Goal: Task Accomplishment & Management: Use online tool/utility

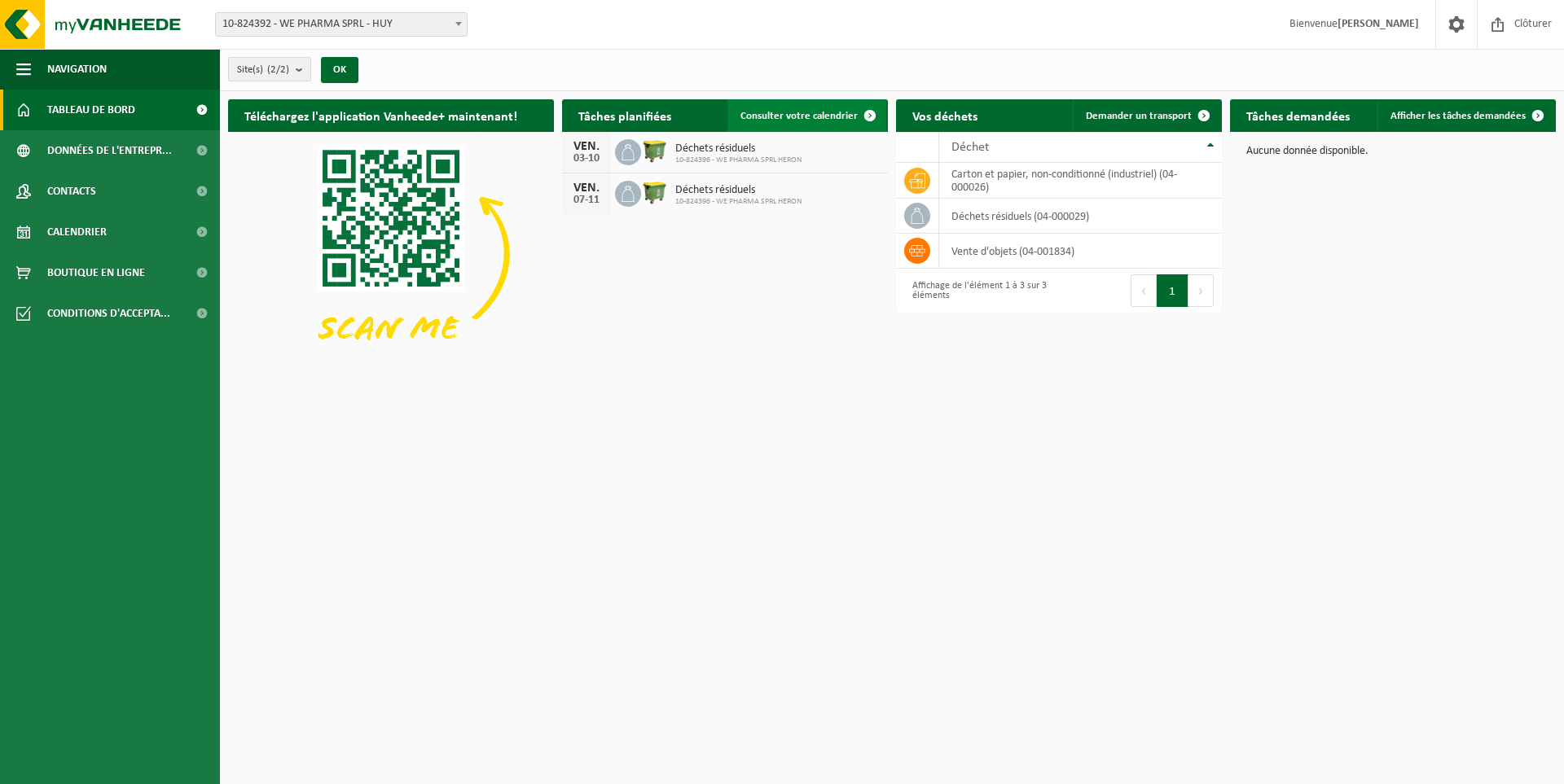
click at [830, 119] on span "Consulter votre calendrier" at bounding box center [800, 116] width 118 height 10
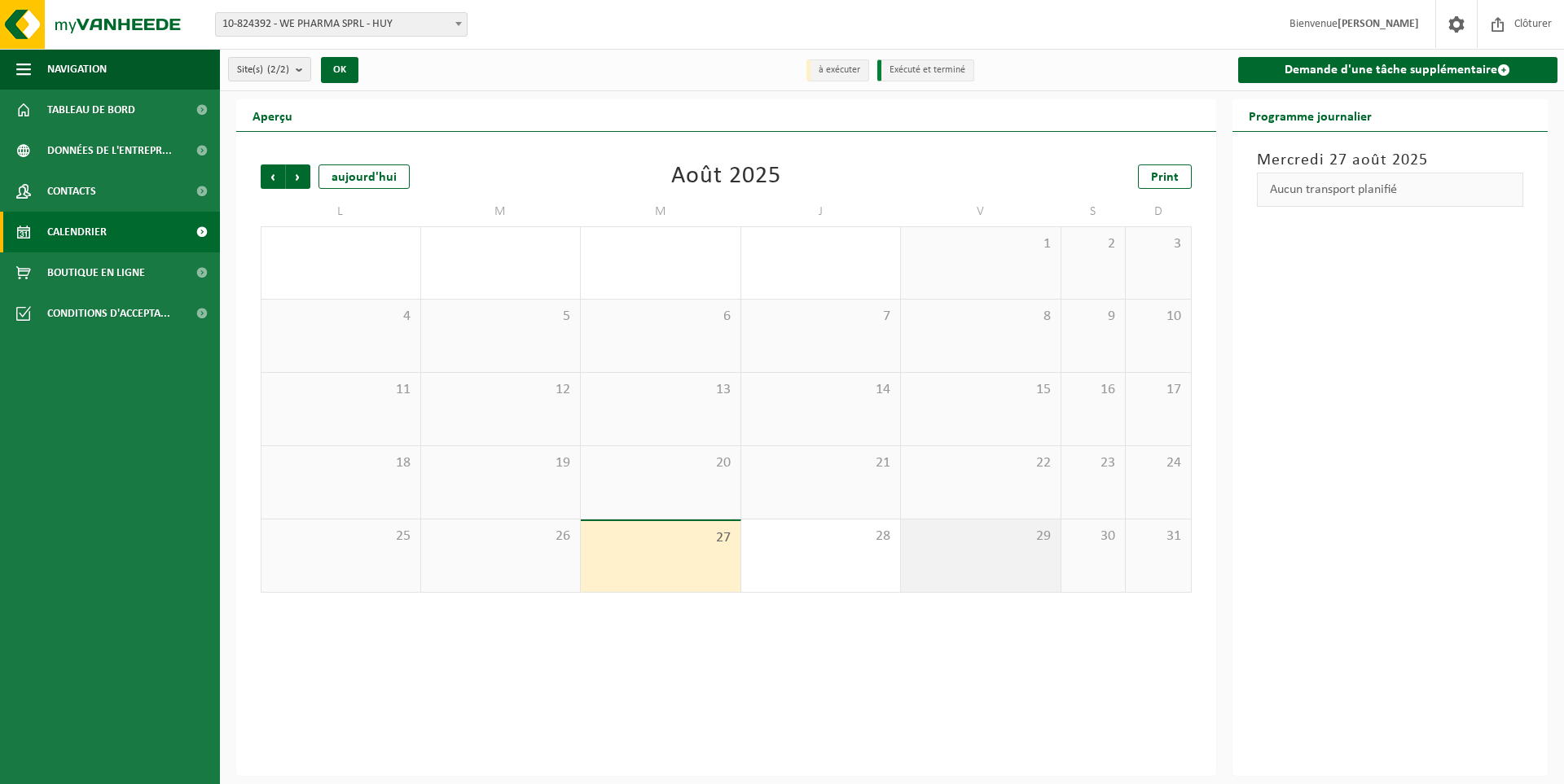
click at [1005, 554] on div "29" at bounding box center [981, 556] width 159 height 73
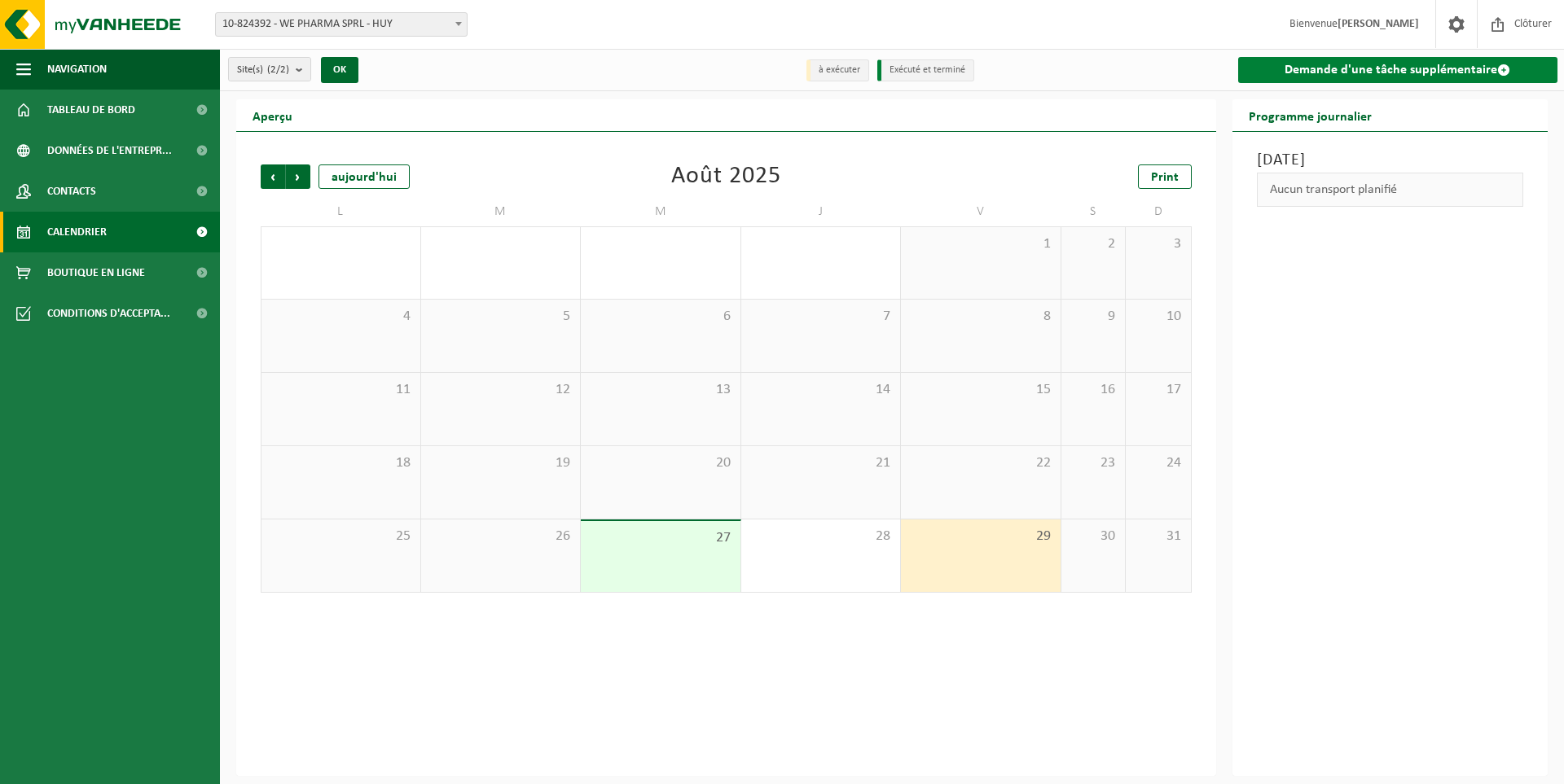
click at [1470, 65] on link "Demande d'une tâche supplémentaire" at bounding box center [1399, 70] width 320 height 26
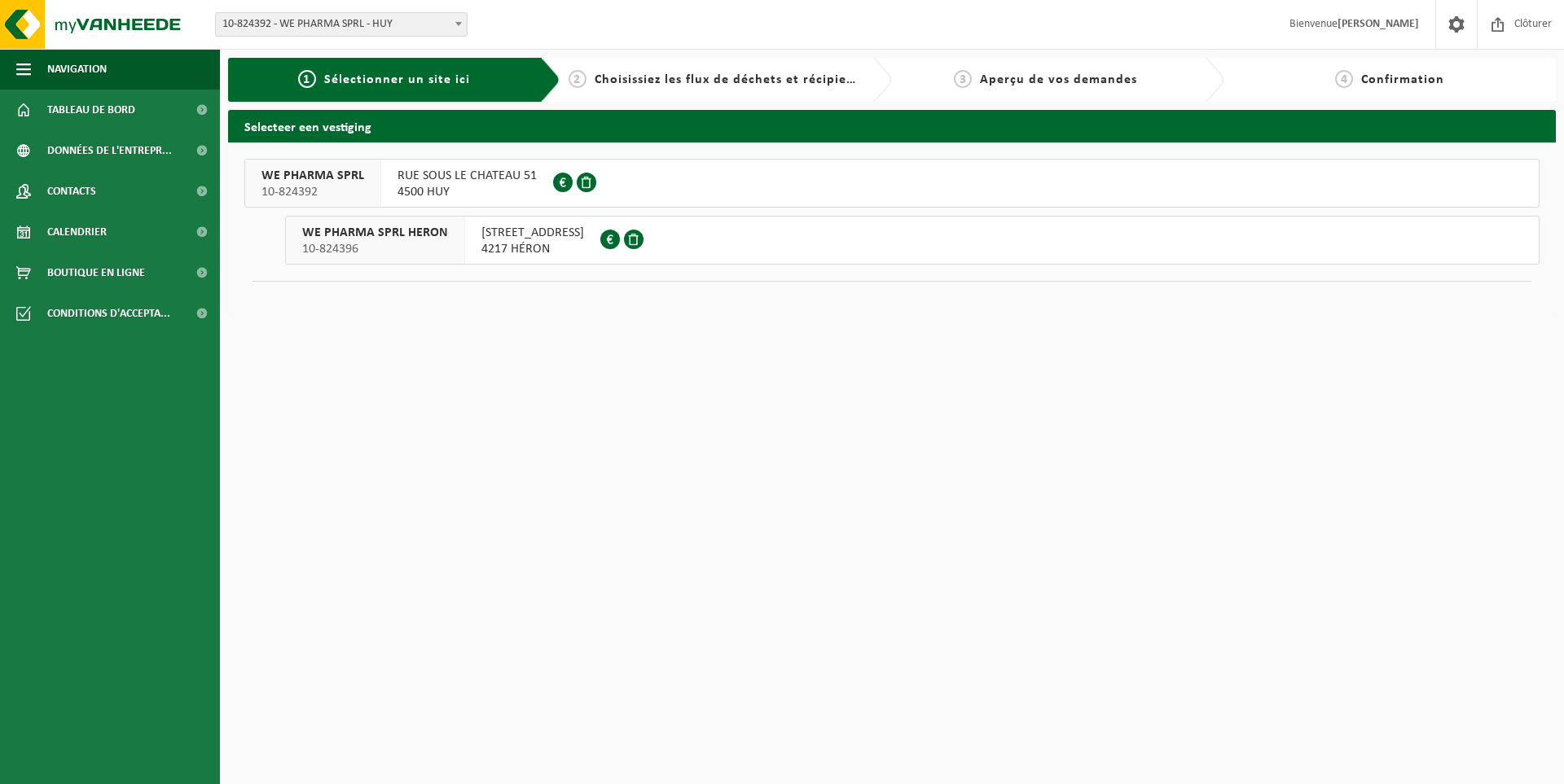
click at [518, 243] on span "4217 HÉRON" at bounding box center [532, 249] width 103 height 16
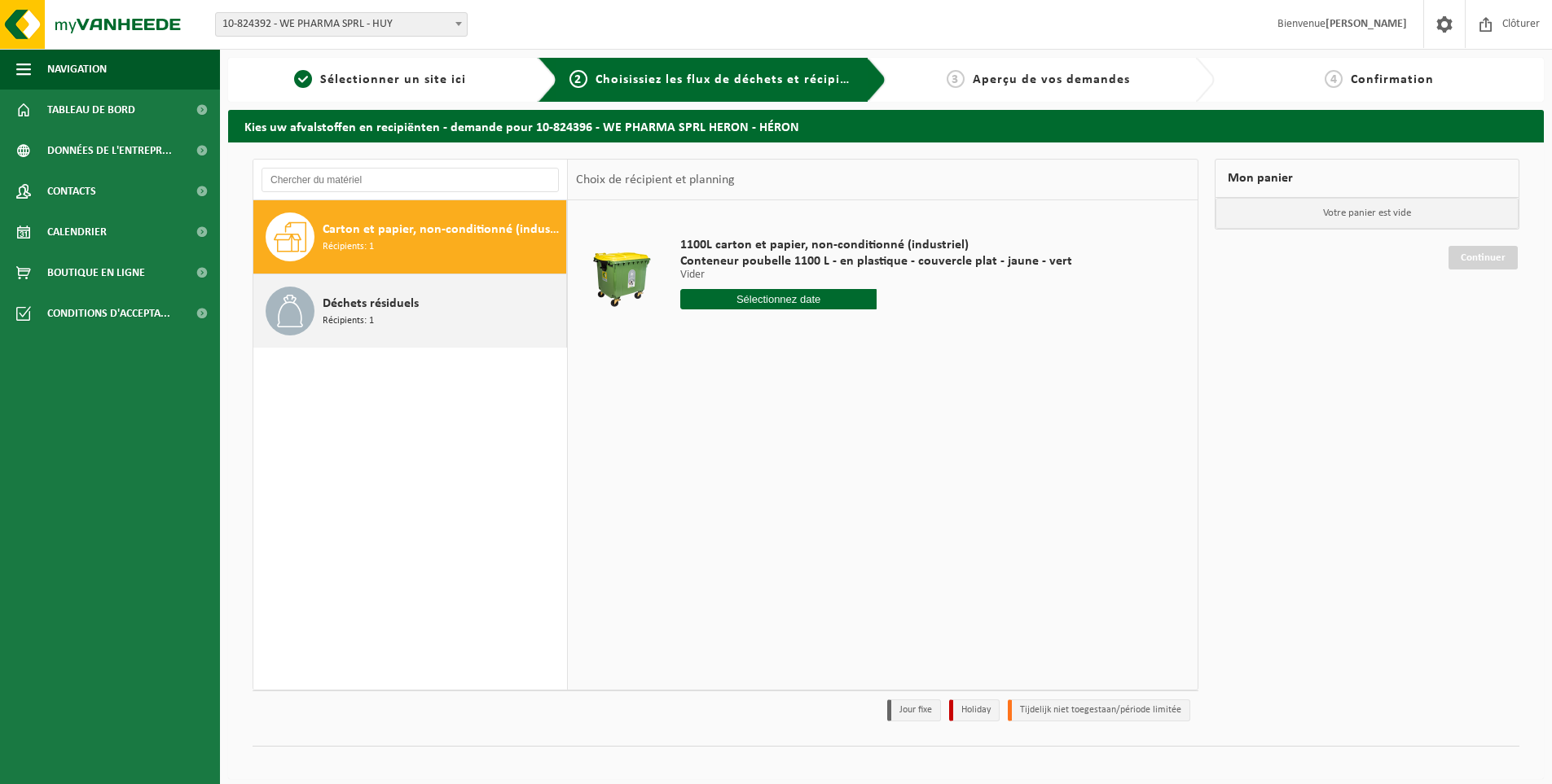
click at [386, 323] on div "Déchets résiduels Récipients: 1" at bounding box center [442, 311] width 240 height 48
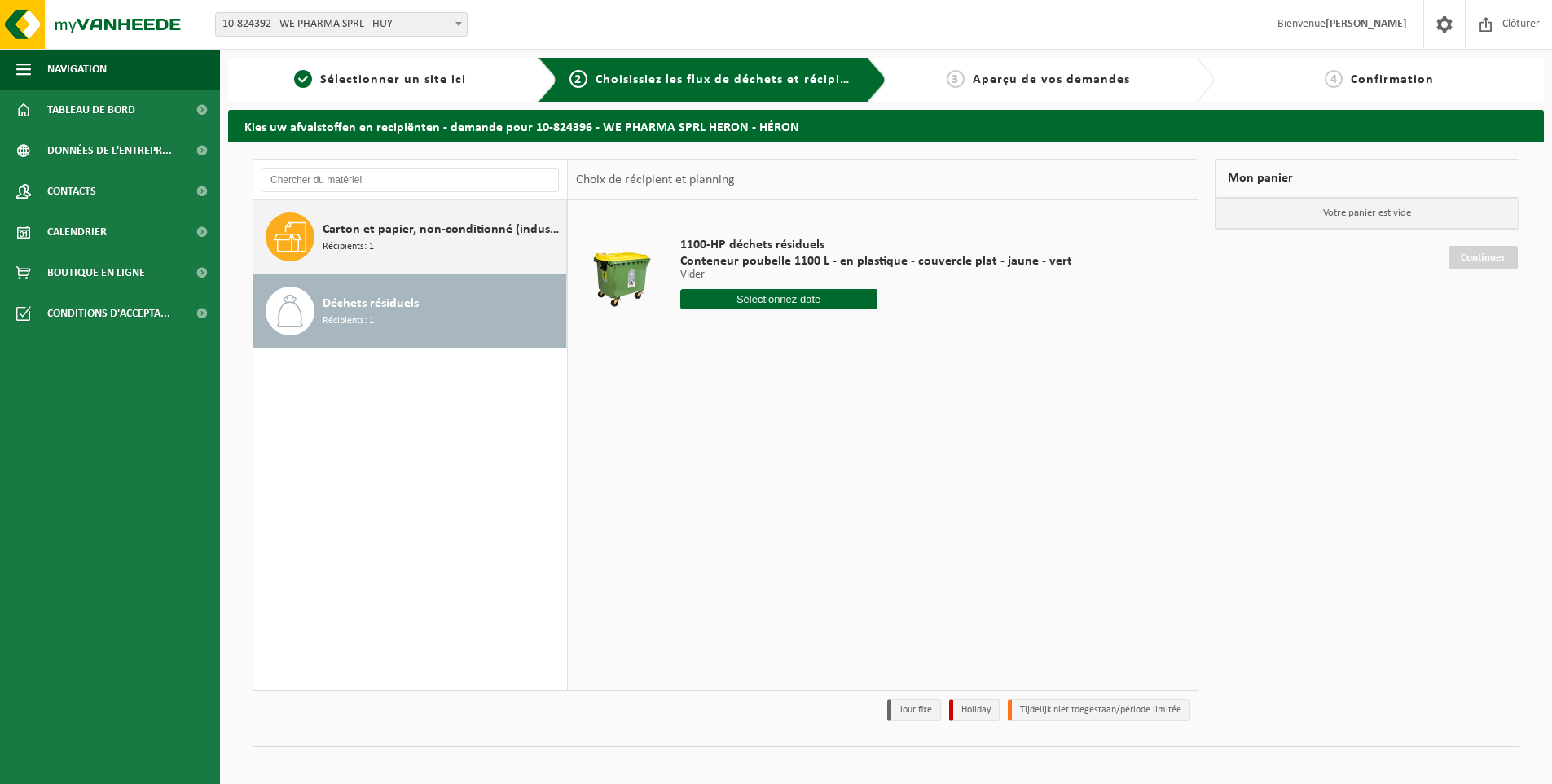
click at [396, 258] on div "Carton et papier, non-conditionné (industriel) Récipients: 1" at bounding box center [442, 237] width 240 height 48
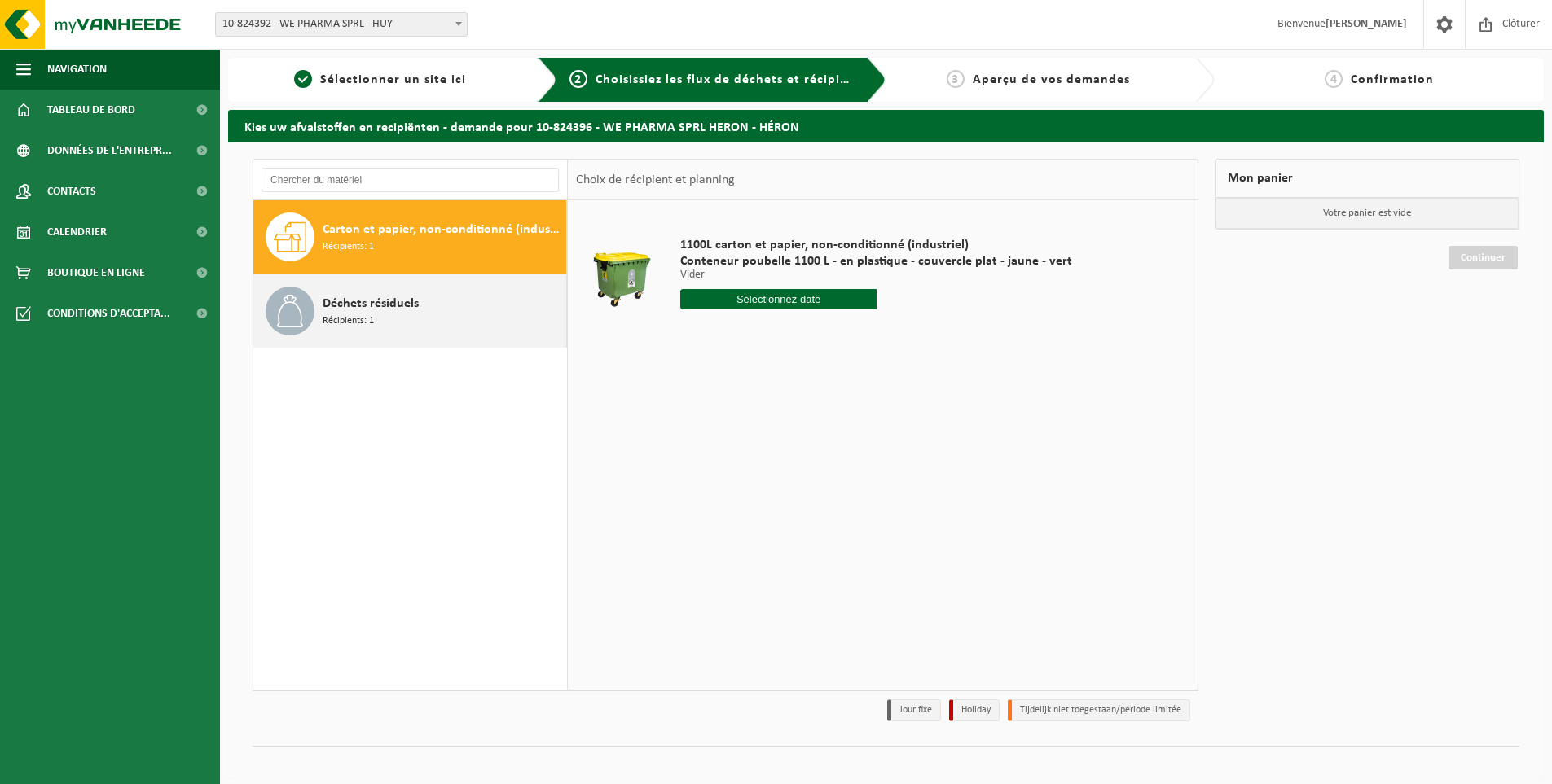
click at [387, 312] on span "Déchets résiduels" at bounding box center [370, 304] width 96 height 20
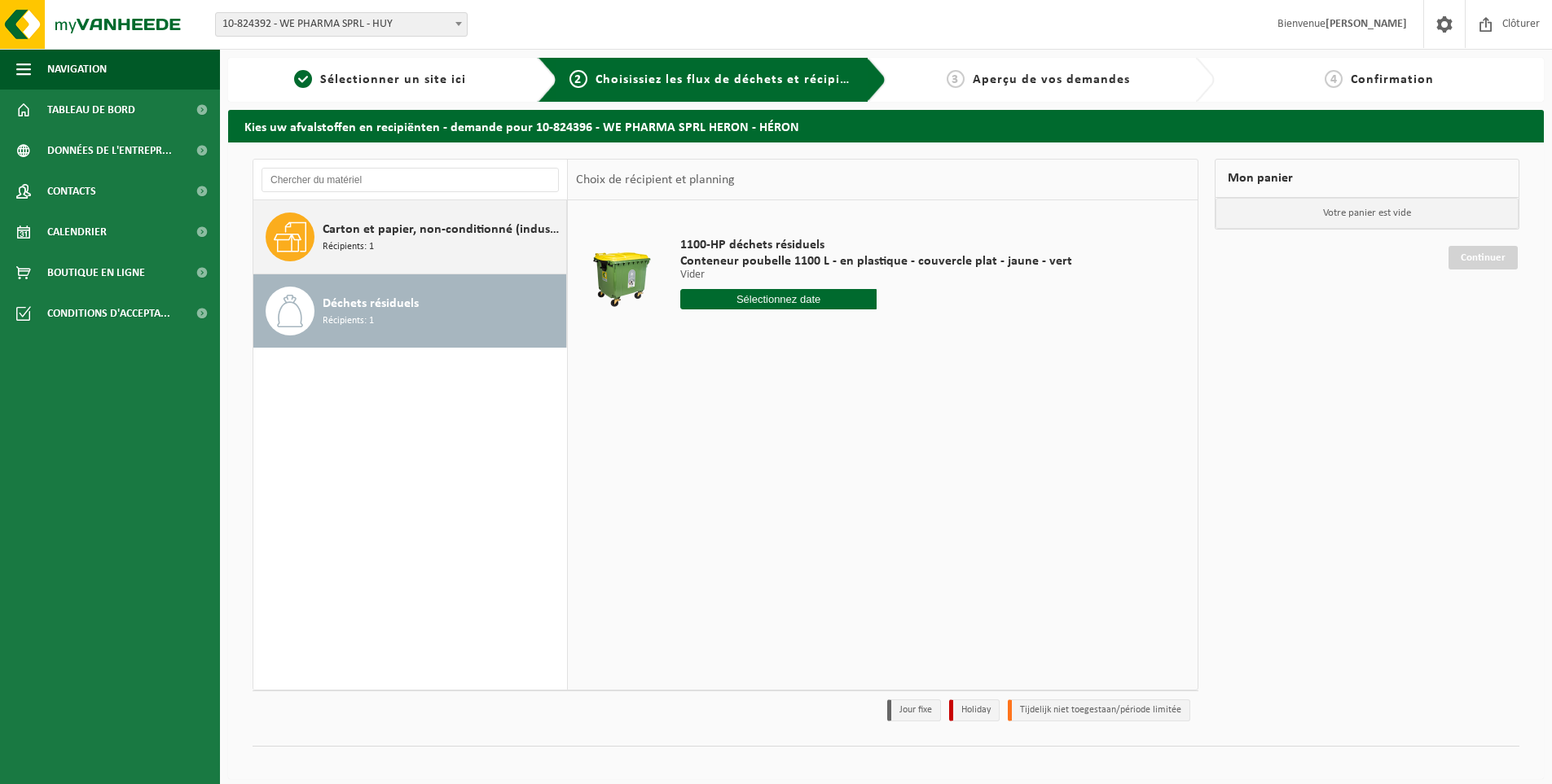
click at [382, 238] on span "Carton et papier, non-conditionné (industriel)" at bounding box center [442, 229] width 240 height 20
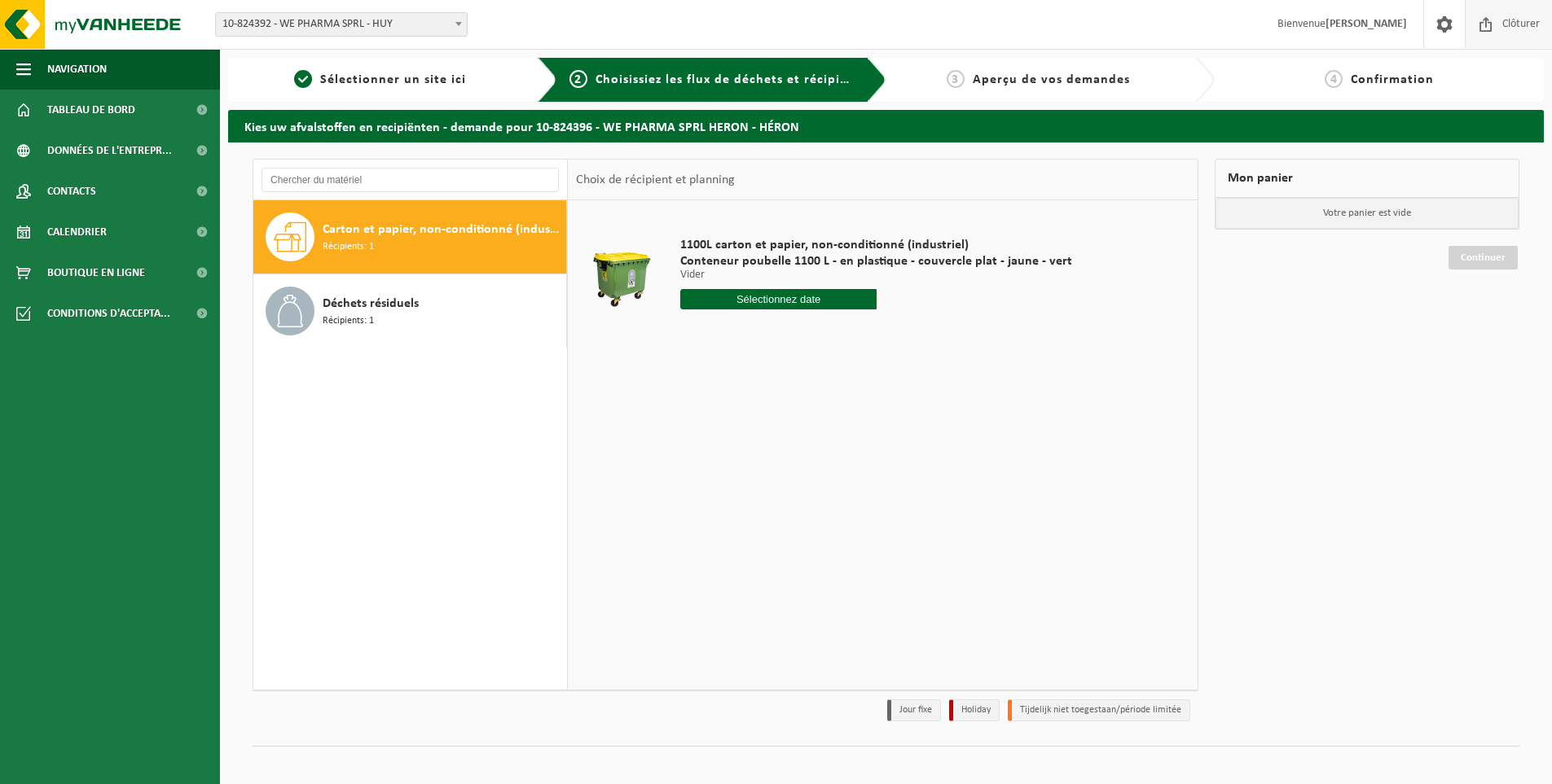
click at [1520, 29] on span "Clôturer" at bounding box center [1521, 24] width 46 height 48
